Goal: Find specific page/section: Find specific page/section

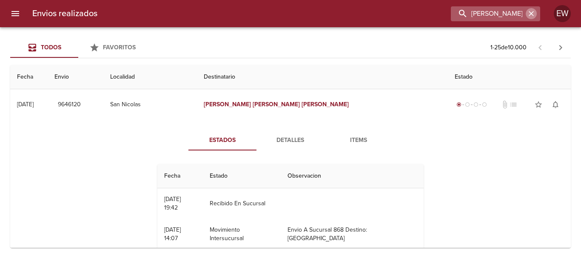
click at [531, 14] on icon "button" at bounding box center [530, 13] width 5 height 5
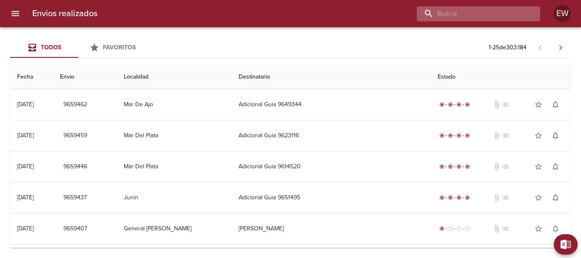
paste input "[PERSON_NAME]"
click at [514, 15] on input "[PERSON_NAME]" at bounding box center [471, 13] width 109 height 15
type input "[PERSON_NAME]"
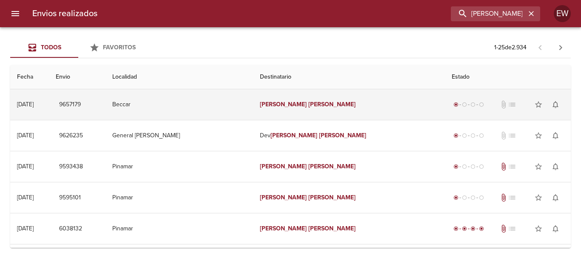
click at [308, 101] on em "[PERSON_NAME]" at bounding box center [331, 104] width 47 height 7
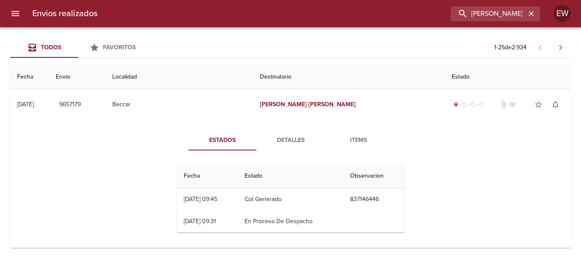
scroll to position [85, 0]
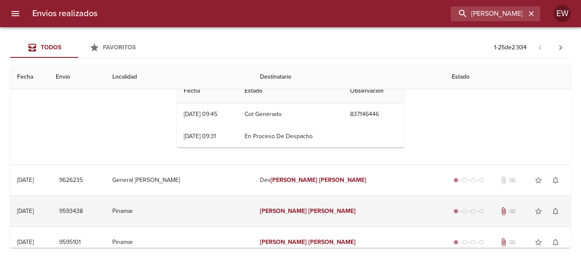
click at [318, 210] on td "[PERSON_NAME]" at bounding box center [349, 211] width 192 height 31
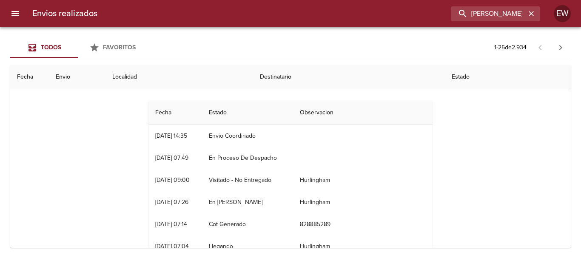
scroll to position [170, 0]
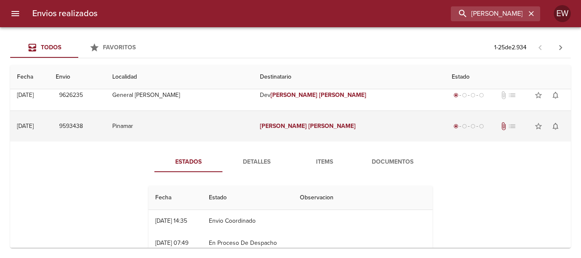
click at [266, 128] on em "[PERSON_NAME]" at bounding box center [283, 125] width 47 height 7
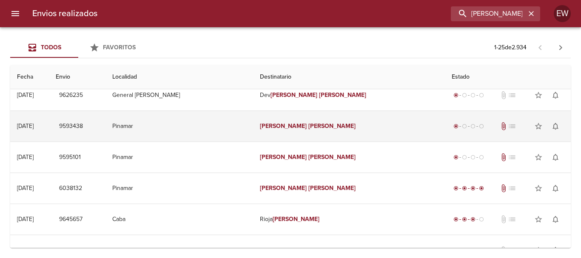
click at [266, 128] on em "[PERSON_NAME]" at bounding box center [283, 125] width 47 height 7
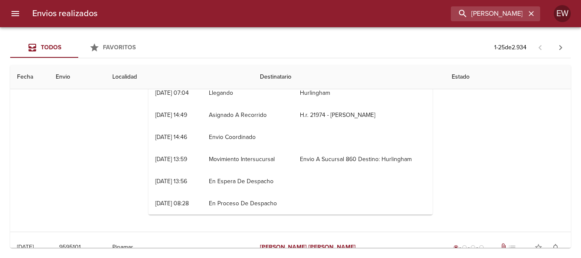
scroll to position [340, 0]
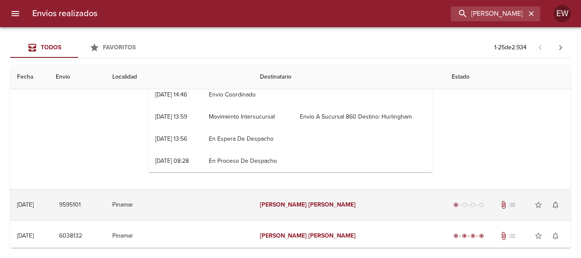
click at [308, 201] on em "[PERSON_NAME]" at bounding box center [331, 204] width 47 height 7
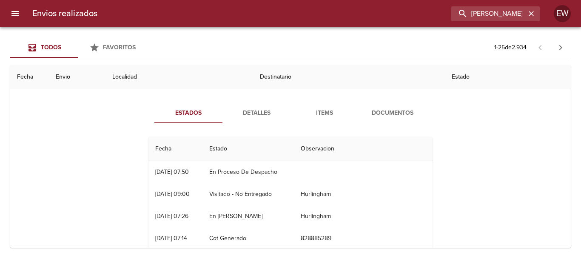
scroll to position [425, 0]
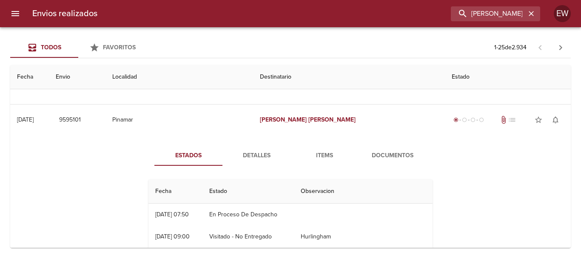
click at [253, 155] on span "Detalles" at bounding box center [256, 155] width 58 height 11
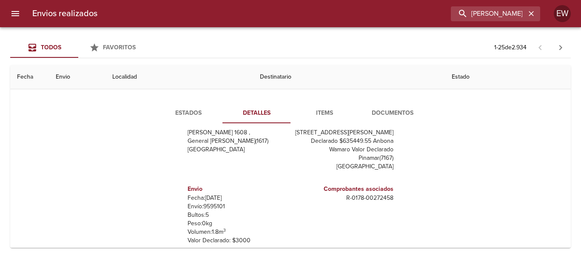
scroll to position [0, 0]
